Goal: Task Accomplishment & Management: Manage account settings

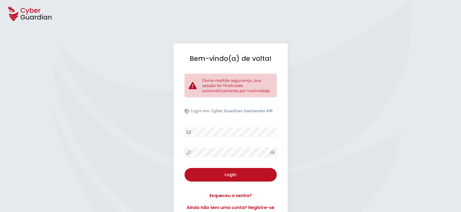
select select "Português (BR)"
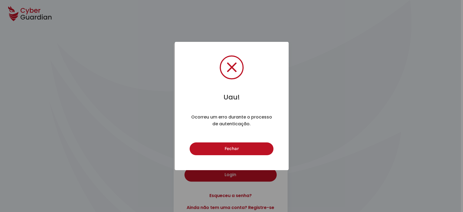
click at [218, 149] on button "Fechar" at bounding box center [232, 148] width 84 height 13
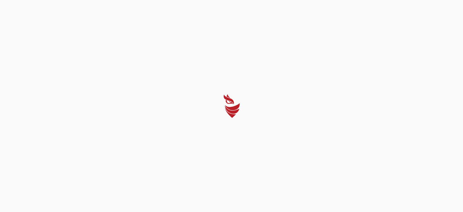
select select "Português (BR)"
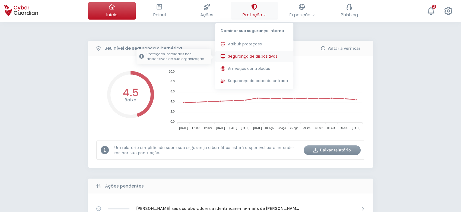
click at [253, 56] on span "Segurança de dispositivos" at bounding box center [252, 56] width 49 height 6
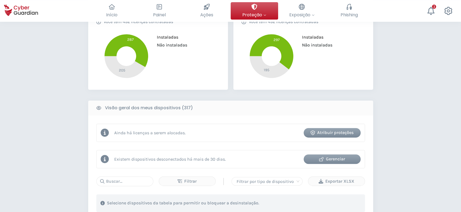
scroll to position [217, 0]
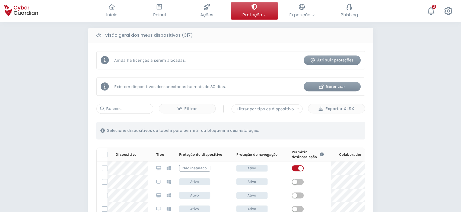
click at [326, 62] on div "Atribuir proteções" at bounding box center [332, 60] width 49 height 7
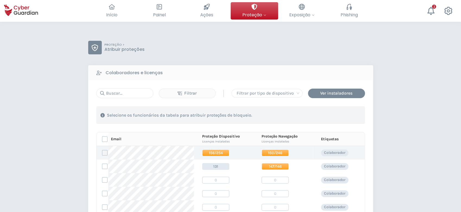
click at [103, 153] on label at bounding box center [104, 152] width 5 height 5
click at [102, 153] on input "checkbox" at bounding box center [102, 152] width 0 height 5
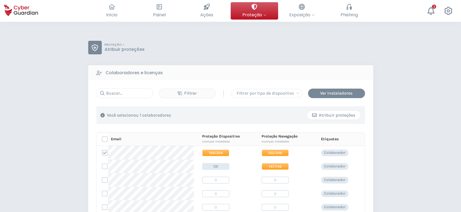
click at [338, 115] on div "Atribuir proteções" at bounding box center [334, 115] width 46 height 7
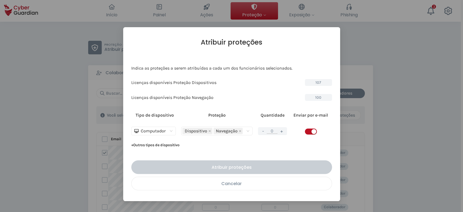
click at [237, 185] on div "Cancelar" at bounding box center [232, 183] width 192 height 7
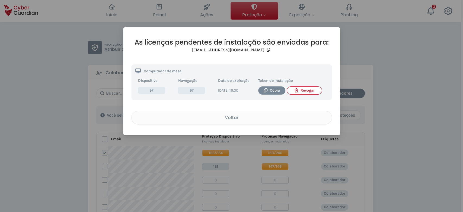
click at [311, 90] on div "Revogar" at bounding box center [304, 90] width 27 height 6
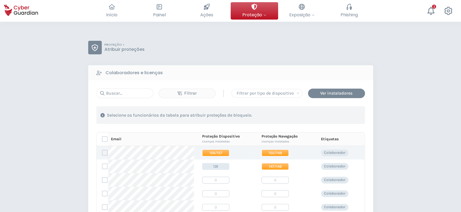
click at [103, 152] on label at bounding box center [104, 152] width 5 height 5
click at [102, 152] on input "checkbox" at bounding box center [102, 152] width 0 height 5
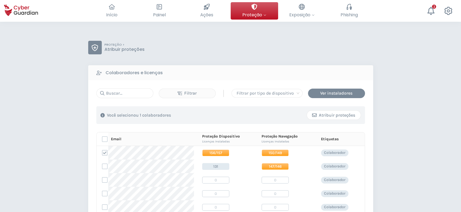
click at [344, 115] on div "Atribuir proteções" at bounding box center [334, 115] width 46 height 7
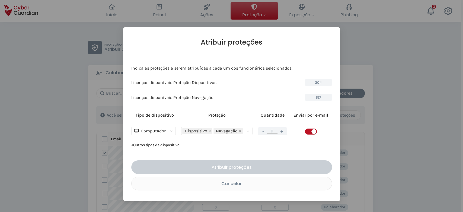
click at [277, 130] on input "0" at bounding box center [272, 130] width 11 height 5
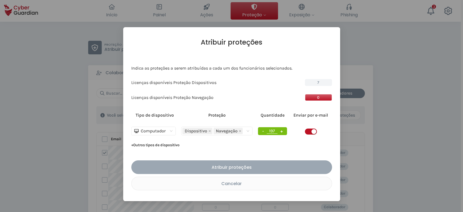
type input "197"
click at [258, 167] on div "Atribuir proteções" at bounding box center [231, 167] width 193 height 7
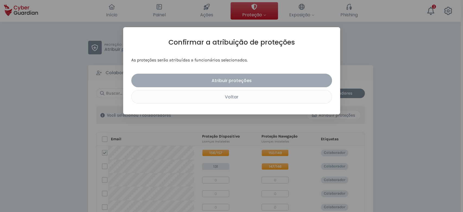
click at [270, 78] on div "Atribuir proteções" at bounding box center [231, 80] width 193 height 7
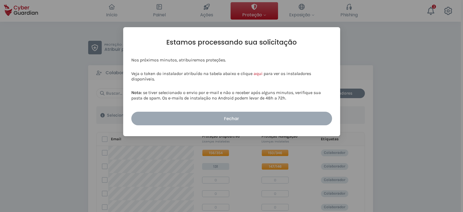
click at [265, 118] on div "Fechar" at bounding box center [231, 118] width 193 height 7
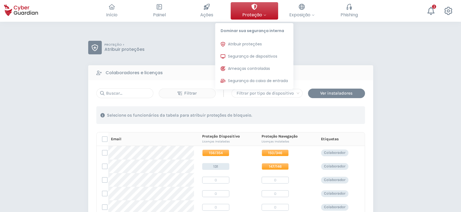
click at [256, 14] on span "Proteção" at bounding box center [254, 14] width 24 height 7
click at [255, 56] on span "Segurança de dispositivos" at bounding box center [252, 56] width 49 height 6
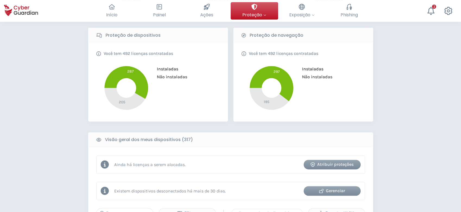
scroll to position [181, 0]
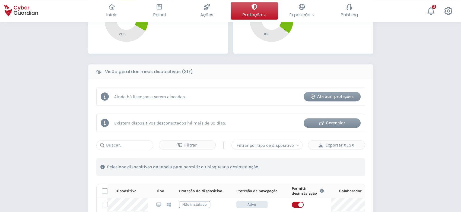
click at [340, 123] on div "Gerenciar" at bounding box center [332, 122] width 49 height 7
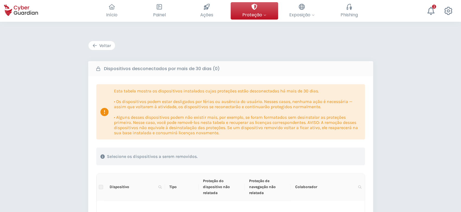
click at [100, 43] on div "Voltar" at bounding box center [102, 45] width 18 height 7
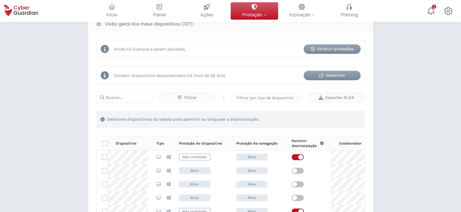
scroll to position [217, 0]
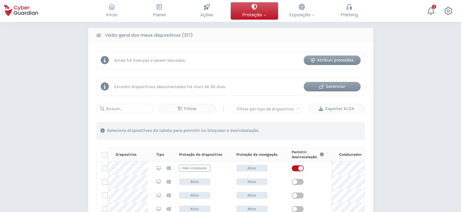
click at [330, 62] on div "Atribuir proteções" at bounding box center [332, 60] width 49 height 7
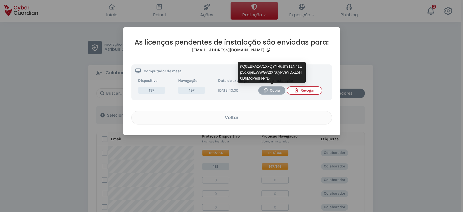
click at [272, 89] on div "Cópia" at bounding box center [272, 90] width 19 height 6
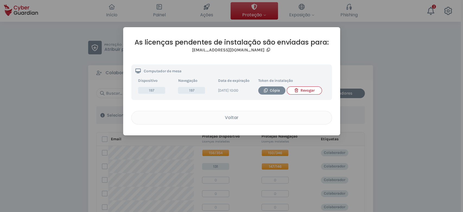
click at [385, 122] on div "As licenças pendentes de instalação são enviadas para: [EMAIL_ADDRESS][DOMAIN_N…" at bounding box center [231, 106] width 463 height 212
